Goal: Task Accomplishment & Management: Use online tool/utility

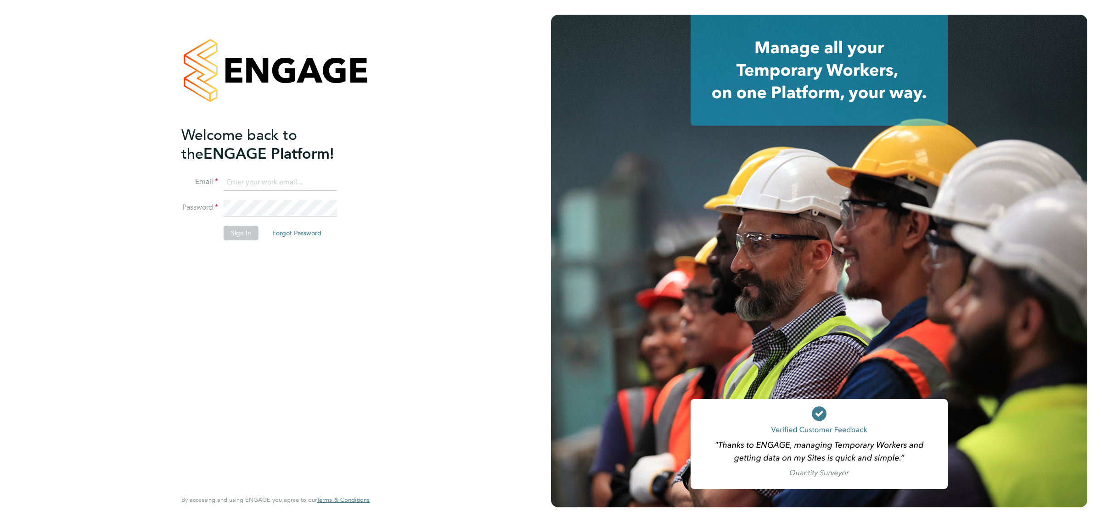
type input "bperkin@psrsolutions.co.uk"
click at [242, 232] on button "Sign In" at bounding box center [241, 233] width 35 height 15
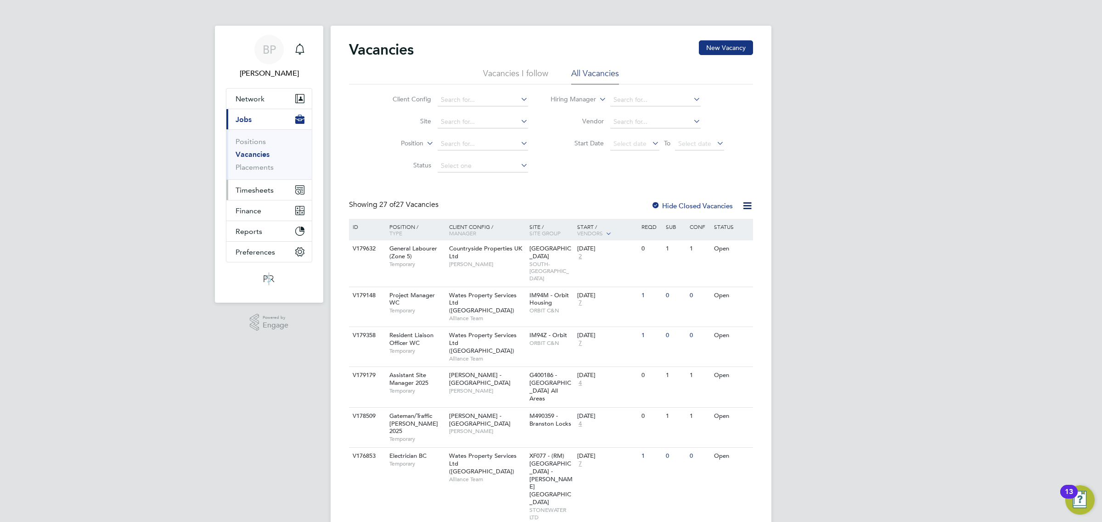
click at [260, 189] on span "Timesheets" at bounding box center [254, 190] width 38 height 9
click at [256, 163] on link "Timesheets" at bounding box center [254, 162] width 38 height 9
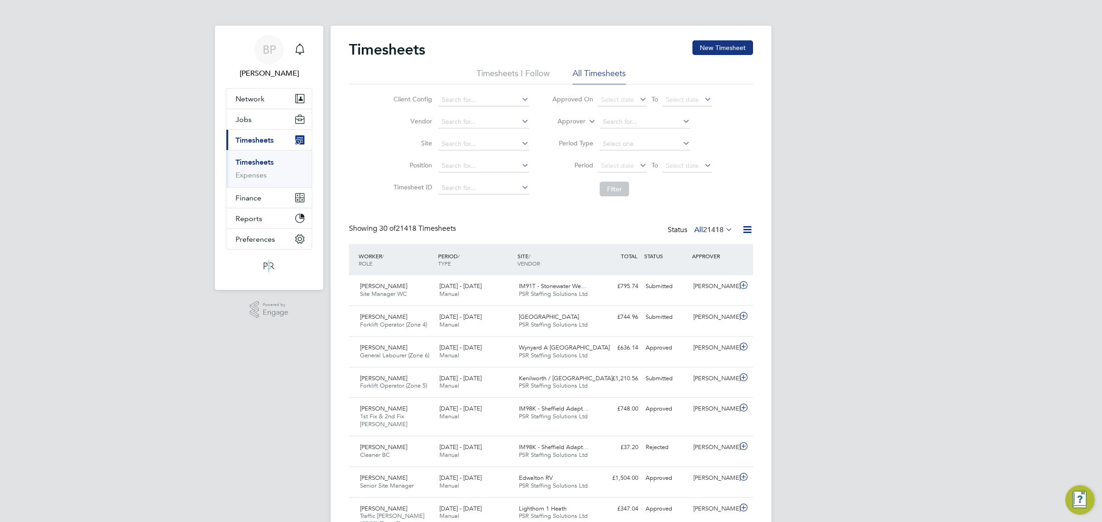
click at [748, 230] on icon at bounding box center [746, 229] width 11 height 11
click at [689, 249] on li "Export Timesheets" at bounding box center [690, 252] width 122 height 13
